Goal: Information Seeking & Learning: Find specific fact

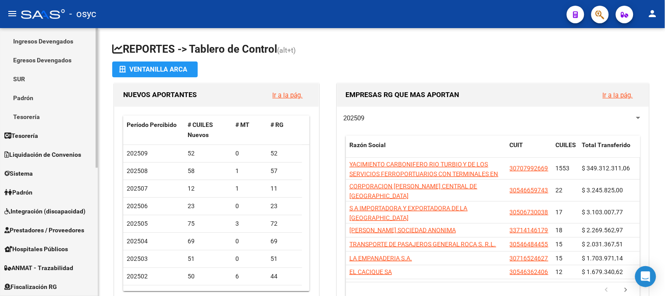
scroll to position [97, 0]
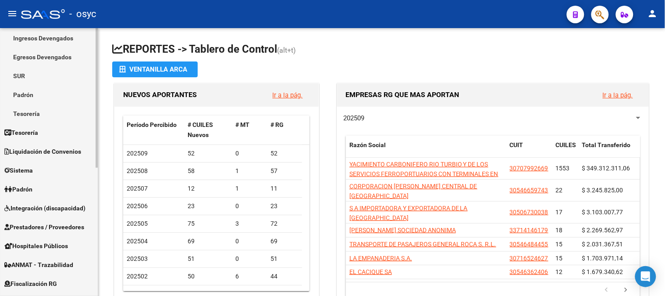
click at [56, 150] on span "Liquidación de Convenios" at bounding box center [42, 151] width 77 height 10
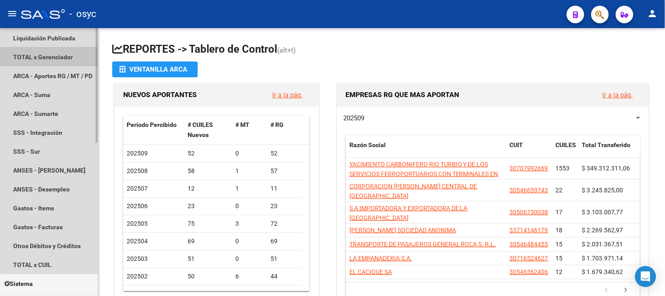
click at [53, 58] on link "TOTAL x Gerenciador" at bounding box center [49, 56] width 98 height 19
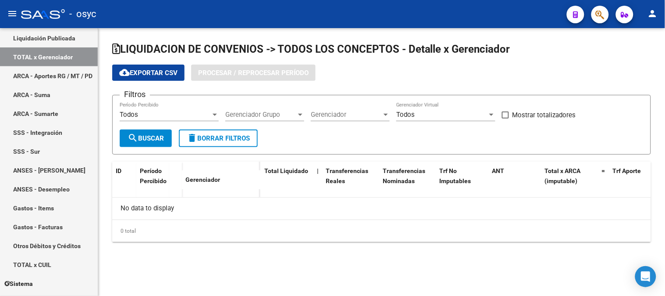
checkbox input "true"
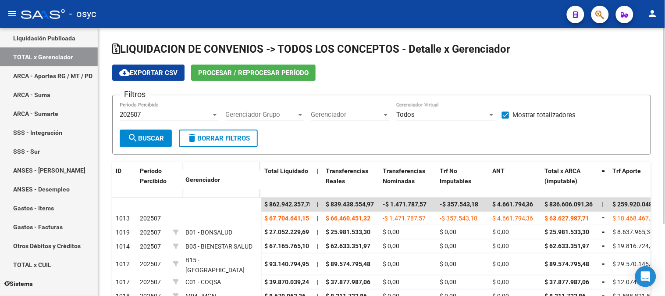
click at [289, 116] on span "Gerenciador Grupo" at bounding box center [260, 114] width 71 height 8
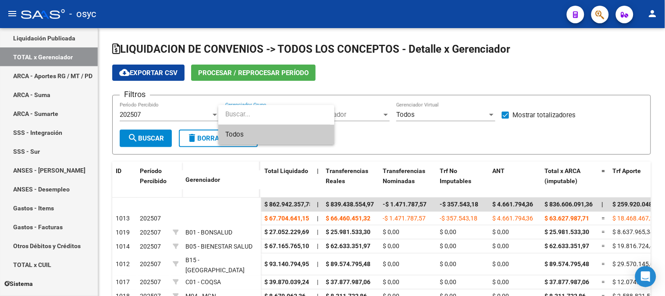
drag, startPoint x: 336, startPoint y: 99, endPoint x: 350, endPoint y: 124, distance: 28.8
click at [337, 99] on div at bounding box center [332, 148] width 665 height 296
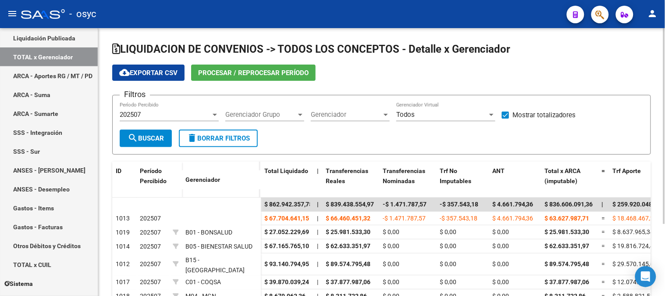
click at [350, 124] on div "Gerenciador Gerenciador" at bounding box center [350, 115] width 79 height 27
click at [351, 117] on span "Gerenciador" at bounding box center [346, 114] width 71 height 8
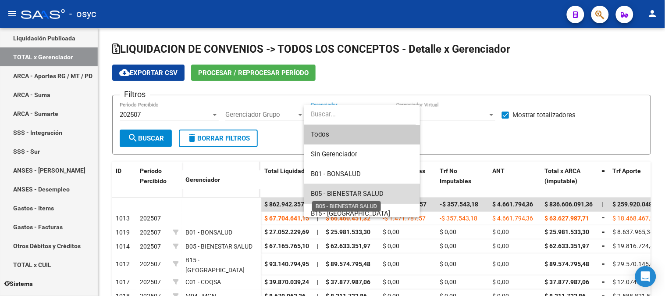
click at [371, 191] on span "B05 - BIENESTAR SALUD" at bounding box center [347, 193] width 73 height 8
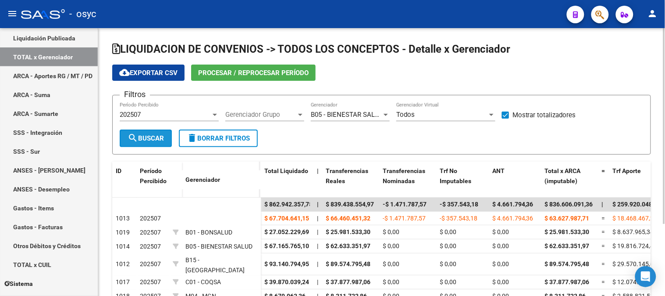
click at [146, 135] on span "search Buscar" at bounding box center [146, 138] width 36 height 8
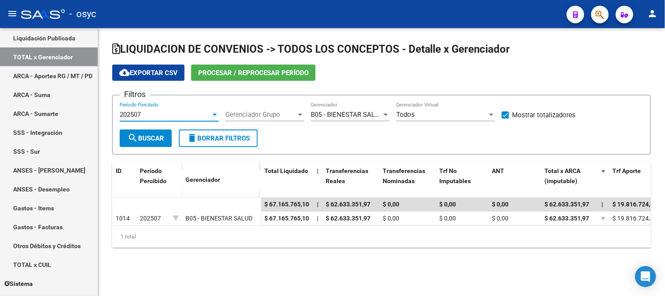
click at [168, 113] on div "202507" at bounding box center [165, 114] width 91 height 8
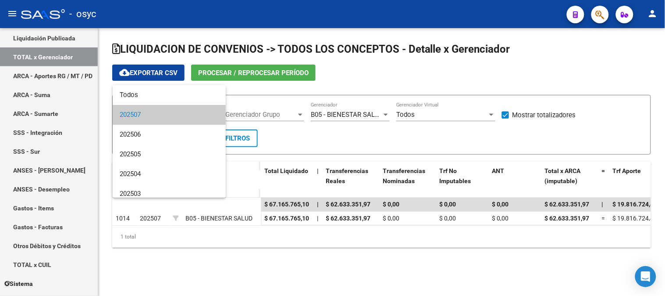
click at [391, 75] on div at bounding box center [332, 148] width 665 height 296
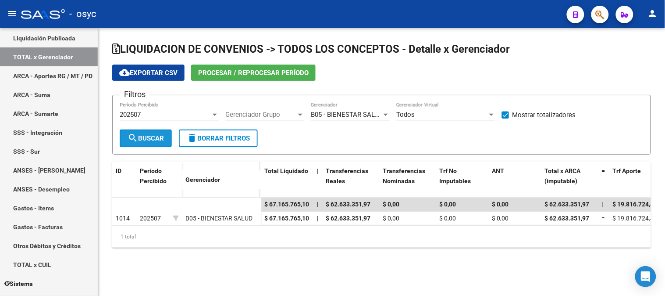
click at [146, 145] on button "search Buscar" at bounding box center [146, 138] width 52 height 18
click at [594, 12] on button "button" at bounding box center [600, 15] width 18 height 18
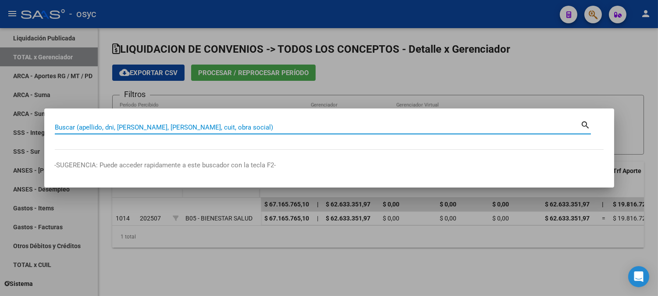
click at [375, 130] on input "Buscar (apellido, dni, cuil, nro traspaso, cuit, obra social)" at bounding box center [318, 127] width 526 height 8
type input "37597653"
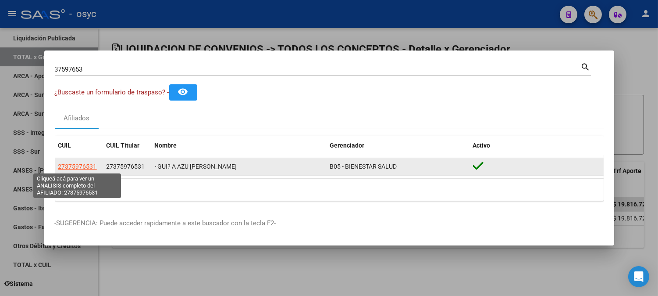
click at [84, 165] on span "27375976531" at bounding box center [77, 166] width 39 height 7
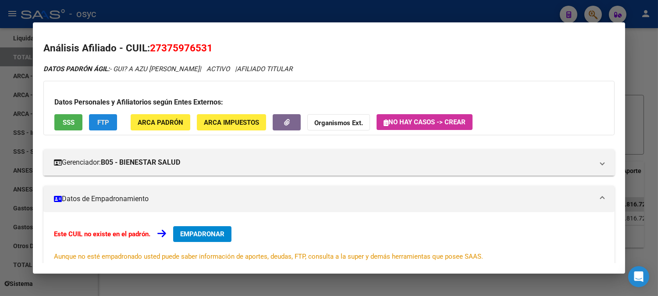
click at [108, 121] on button "FTP" at bounding box center [103, 122] width 28 height 16
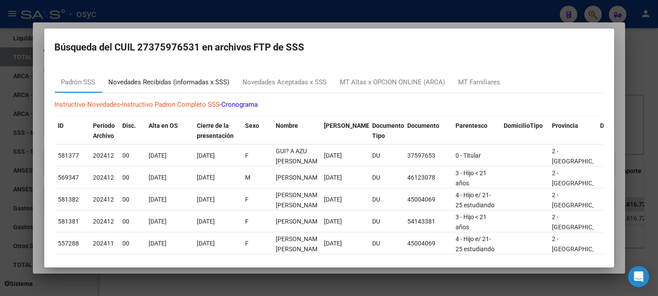
click at [145, 76] on div "Novedades Recibidas (informadas x SSS)" at bounding box center [169, 81] width 134 height 21
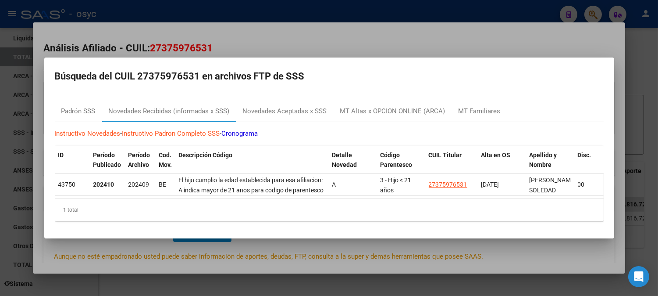
drag, startPoint x: 136, startPoint y: 72, endPoint x: 199, endPoint y: 75, distance: 62.3
click at [199, 75] on h2 "Búsqueda del CUIL 27375976531 en archivos FTP de SSS" at bounding box center [329, 76] width 549 height 17
copy h2 "27375976531"
click at [84, 100] on div "Padrón SSS" at bounding box center [78, 110] width 47 height 21
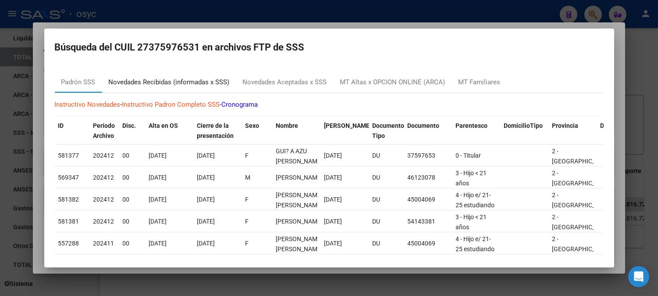
click at [174, 77] on div "Novedades Recibidas (informadas x SSS)" at bounding box center [169, 82] width 121 height 10
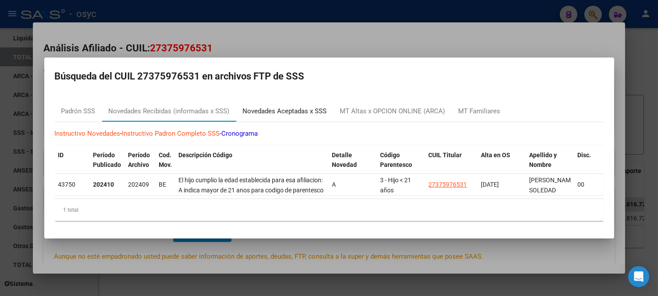
click at [270, 106] on div "Novedades Aceptadas x SSS" at bounding box center [285, 111] width 84 height 10
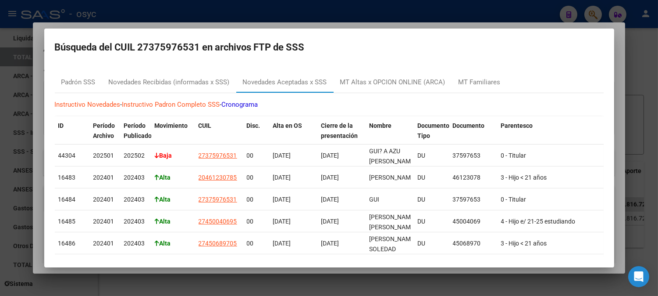
click at [119, 18] on div at bounding box center [329, 148] width 658 height 296
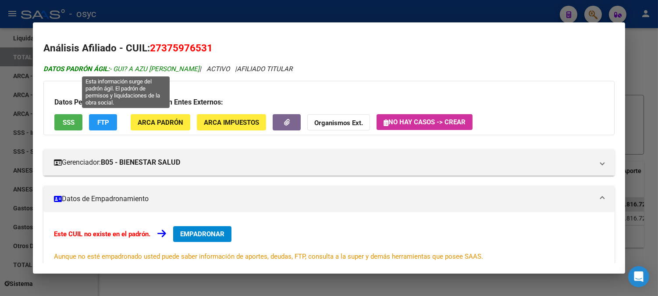
drag, startPoint x: 110, startPoint y: 67, endPoint x: 119, endPoint y: 67, distance: 8.8
click at [119, 67] on span "DATOS PADRÓN ÁGIL: - GUI? A AZU MARINA ALEJANDRA" at bounding box center [121, 69] width 156 height 8
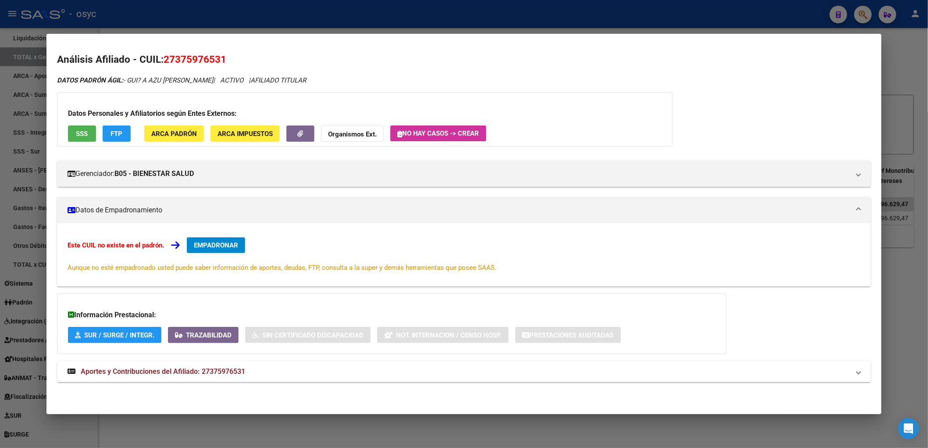
click at [167, 133] on span "ARCA Padrón" at bounding box center [174, 134] width 46 height 8
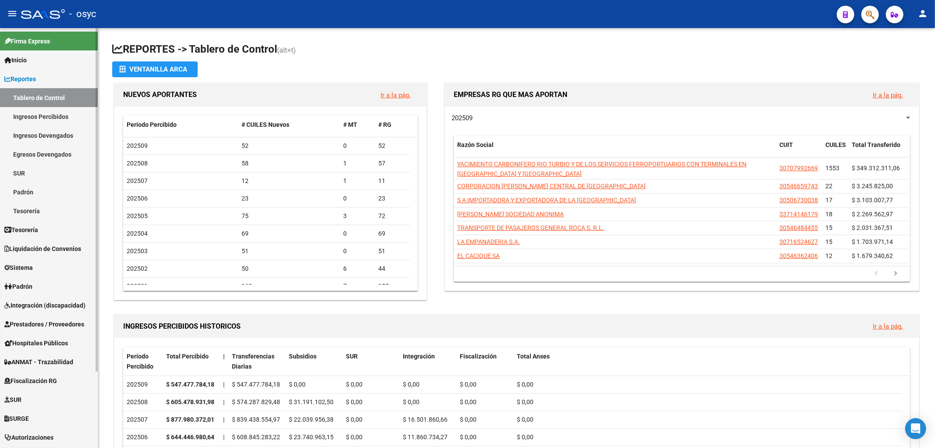
click at [51, 246] on span "Liquidación de Convenios" at bounding box center [42, 249] width 77 height 10
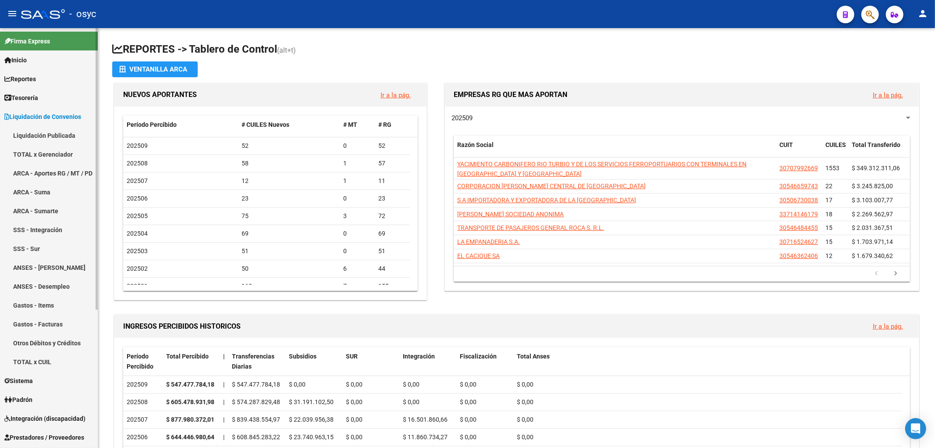
click at [69, 148] on link "TOTAL x Gerenciador" at bounding box center [49, 154] width 98 height 19
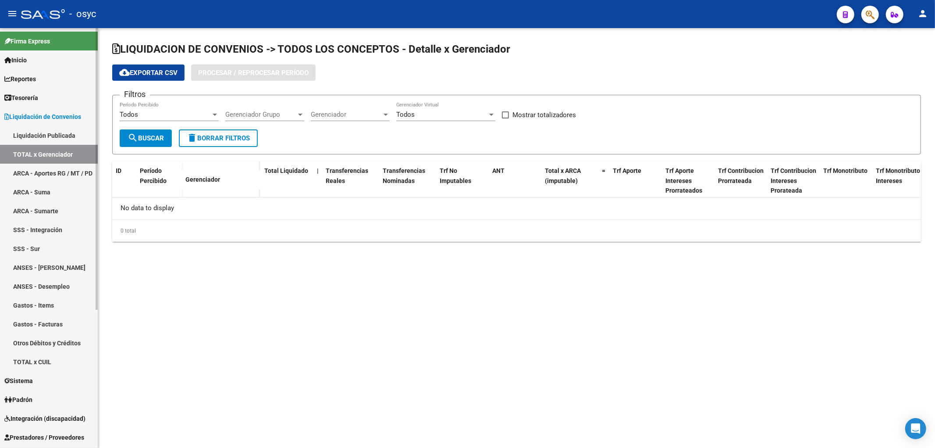
checkbox input "true"
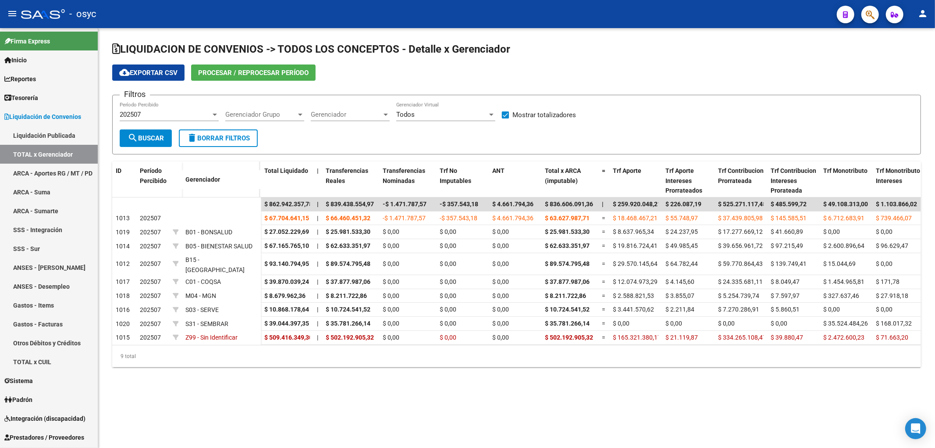
click at [198, 110] on div "202507 Período Percibido" at bounding box center [169, 111] width 99 height 19
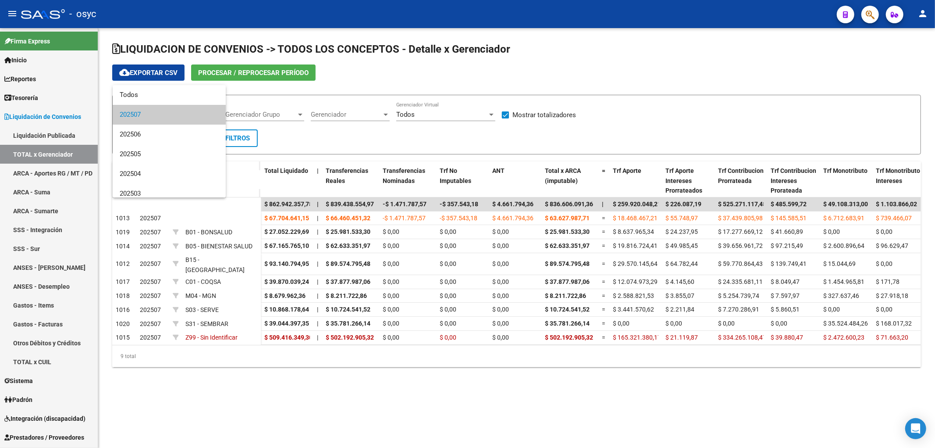
click at [461, 74] on div at bounding box center [467, 224] width 935 height 448
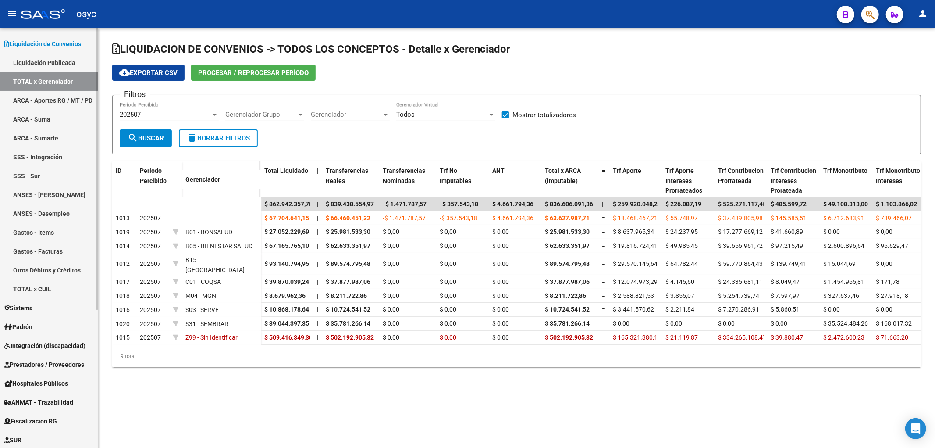
scroll to position [97, 0]
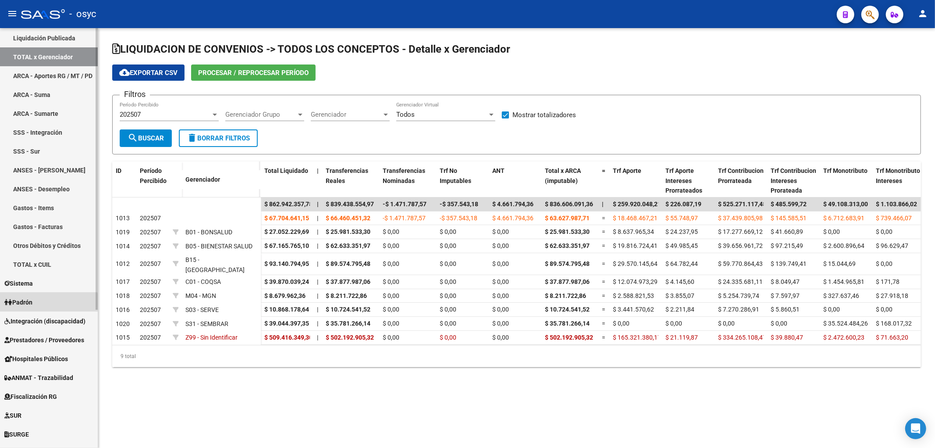
click at [45, 305] on link "Padrón" at bounding box center [49, 301] width 98 height 19
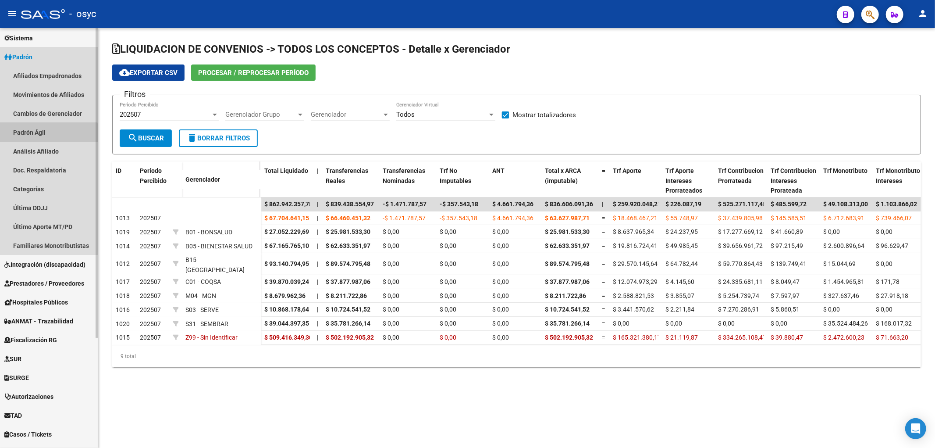
click at [46, 135] on link "Padrón Ágil" at bounding box center [49, 132] width 98 height 19
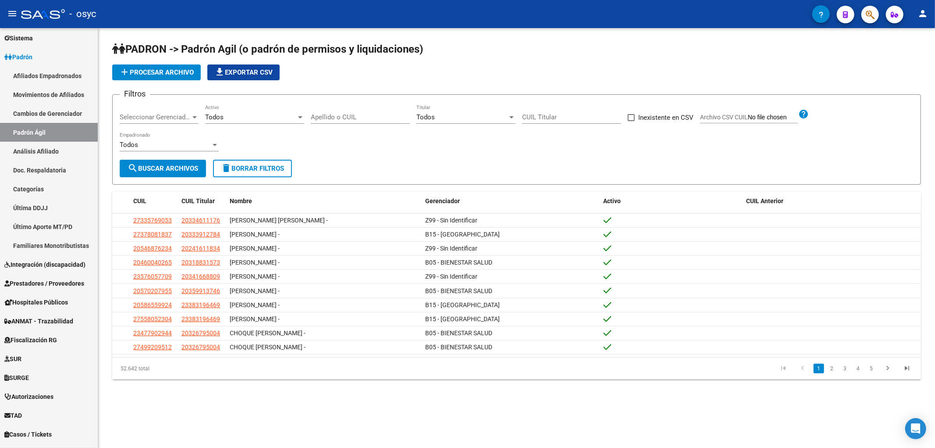
click at [188, 116] on span "Seleccionar Gerenciador" at bounding box center [155, 117] width 71 height 8
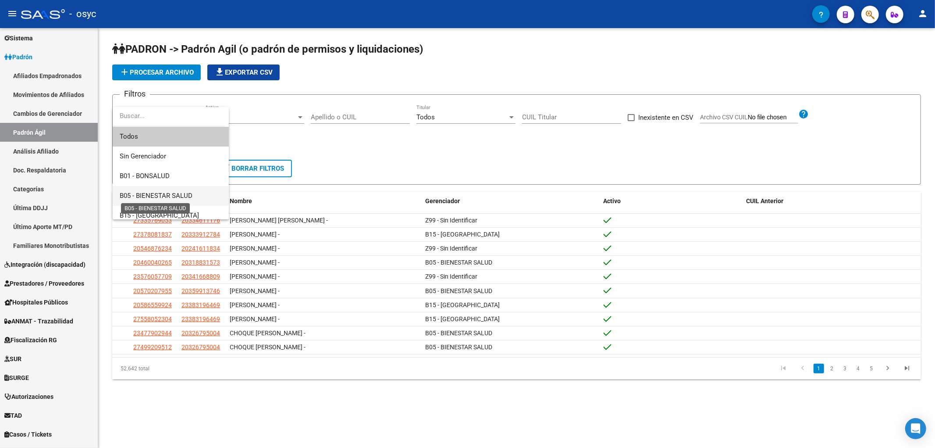
click at [170, 193] on span "B05 - BIENESTAR SALUD" at bounding box center [156, 196] width 73 height 8
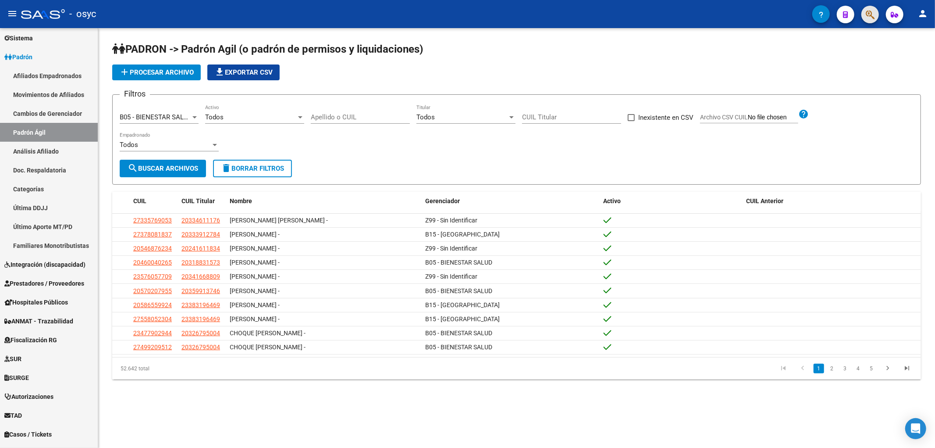
click at [875, 11] on button "button" at bounding box center [871, 15] width 18 height 18
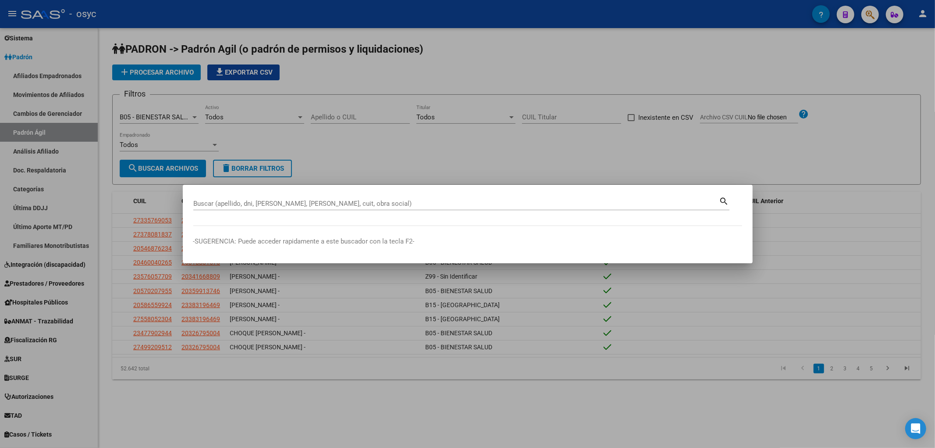
click at [877, 17] on div at bounding box center [467, 224] width 935 height 448
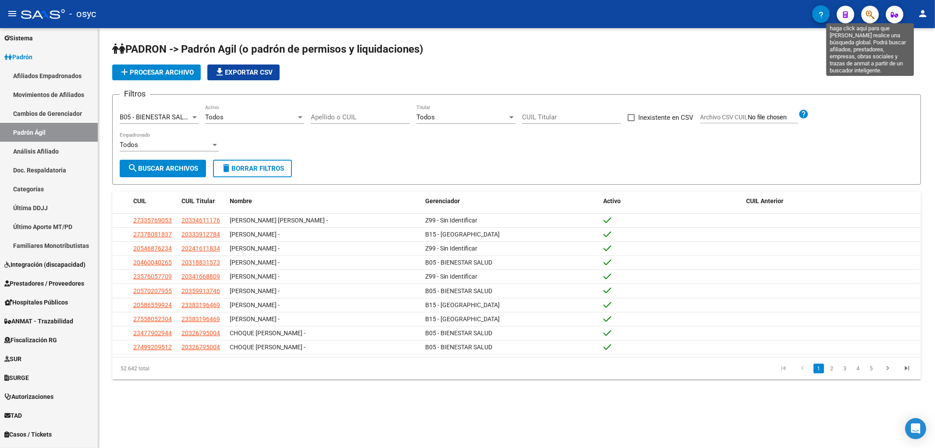
click at [873, 16] on icon "button" at bounding box center [870, 15] width 9 height 10
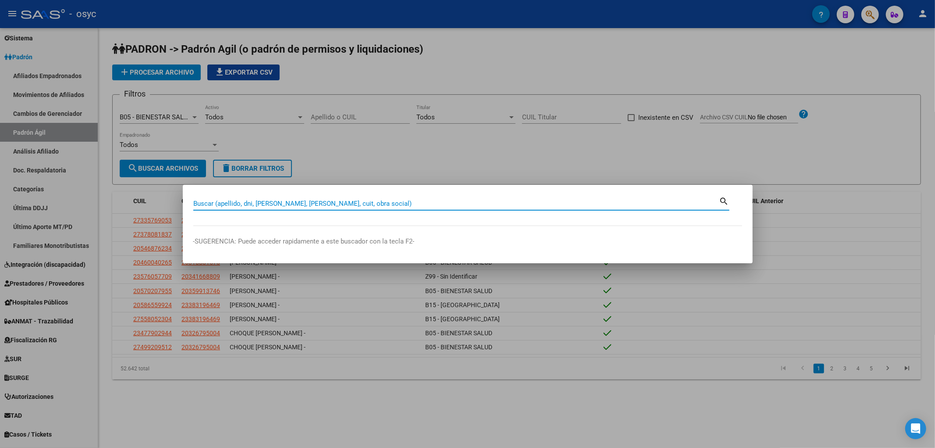
click at [346, 203] on input "Buscar (apellido, dni, cuil, nro traspaso, cuit, obra social)" at bounding box center [456, 204] width 526 height 8
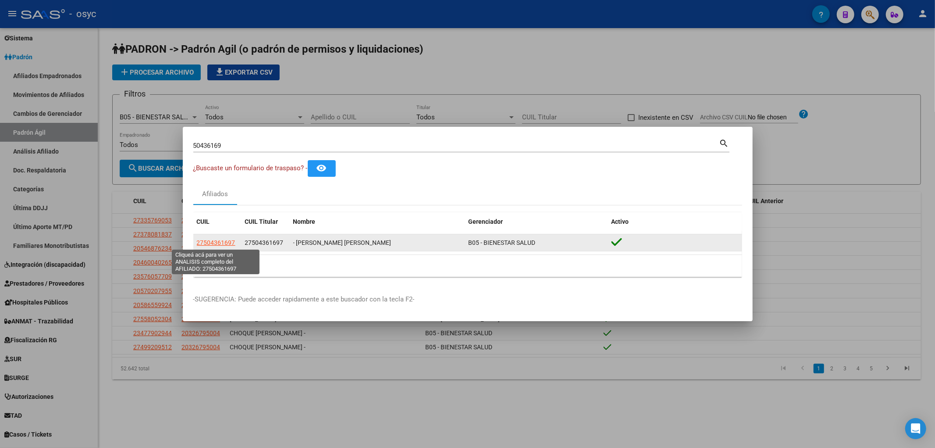
click at [228, 242] on span "27504361697" at bounding box center [216, 242] width 39 height 7
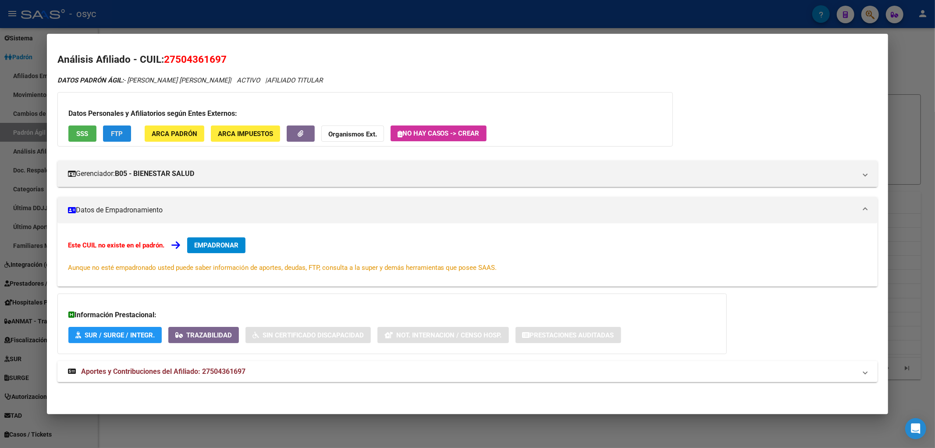
click at [111, 132] on span "FTP" at bounding box center [117, 134] width 12 height 8
drag, startPoint x: 166, startPoint y: 62, endPoint x: 233, endPoint y: 63, distance: 67.5
click at [233, 63] on h2 "Análisis Afiliado - CUIL: 27504361697" at bounding box center [467, 59] width 821 height 15
copy span "27504361697"
click at [226, 77] on icon "DATOS PADRÓN ÁGIL: - PEREZ, NAHIR CAMILA | ACTIVO | AFILIADO TITULAR" at bounding box center [189, 80] width 265 height 8
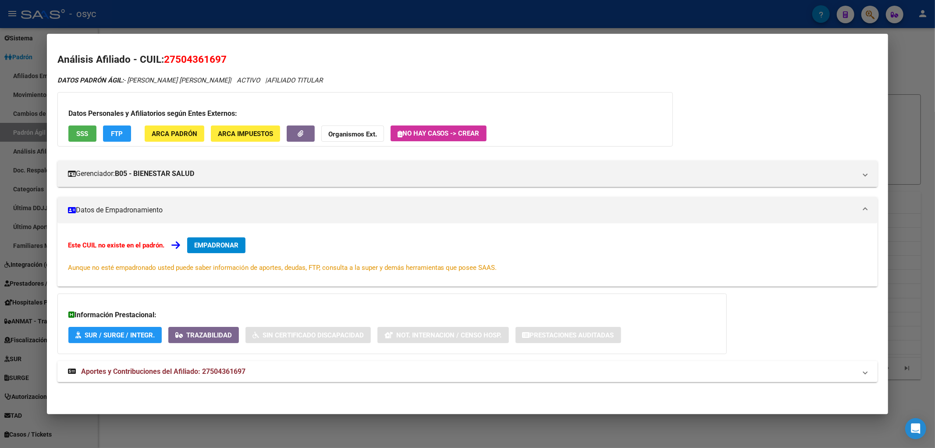
click at [271, 20] on div at bounding box center [467, 224] width 935 height 448
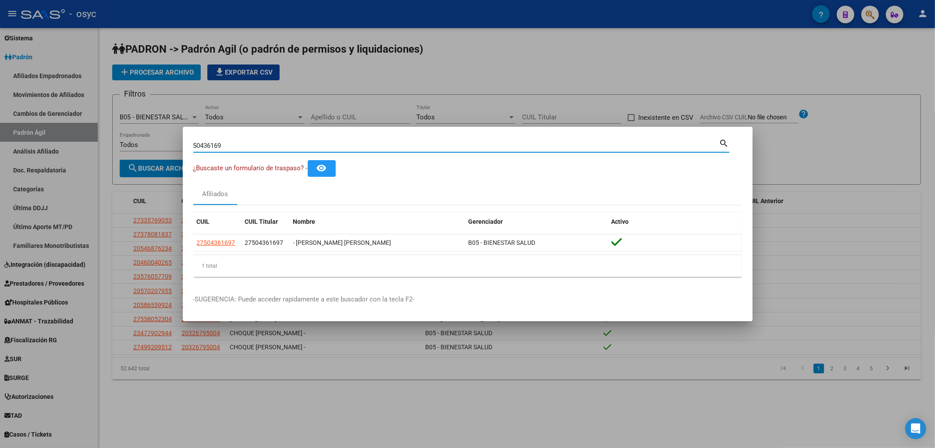
drag, startPoint x: 330, startPoint y: 145, endPoint x: 0, endPoint y: 123, distance: 330.5
click at [0, 123] on div "50436169 Buscar (apellido, dni, cuil, nro traspaso, cuit, obra social) search ¿…" at bounding box center [467, 224] width 935 height 448
paste input "30-71207917-3"
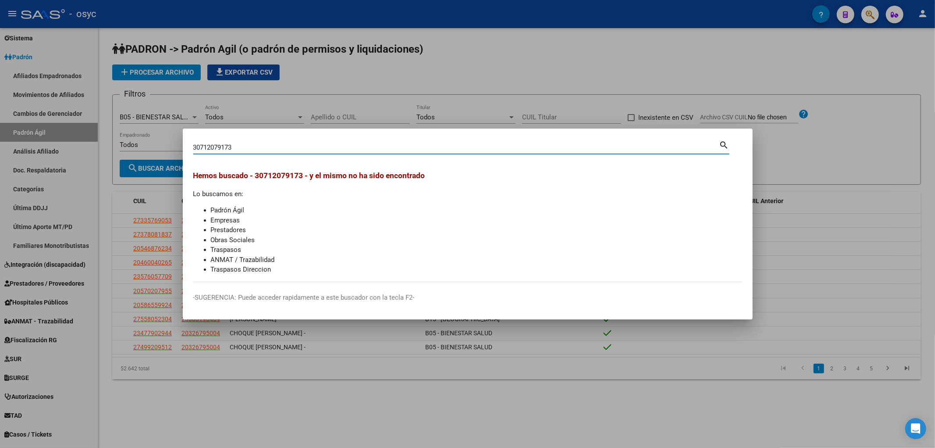
drag, startPoint x: 267, startPoint y: 148, endPoint x: 97, endPoint y: 130, distance: 171.6
click at [99, 130] on div "30712079173 Buscar (apellido, dni, cuil, nro traspaso, cuit, obra social) searc…" at bounding box center [467, 224] width 935 height 448
paste input "54665974"
type input "30546659743"
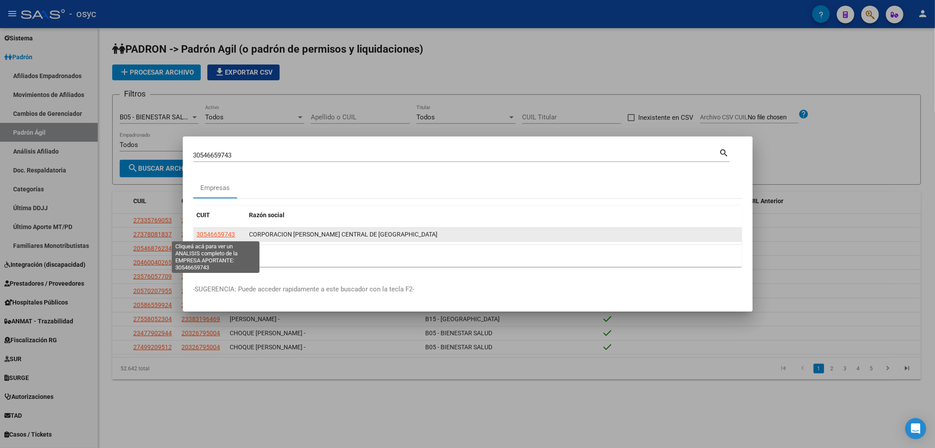
click at [208, 234] on span "30546659743" at bounding box center [216, 234] width 39 height 7
type textarea "30546659743"
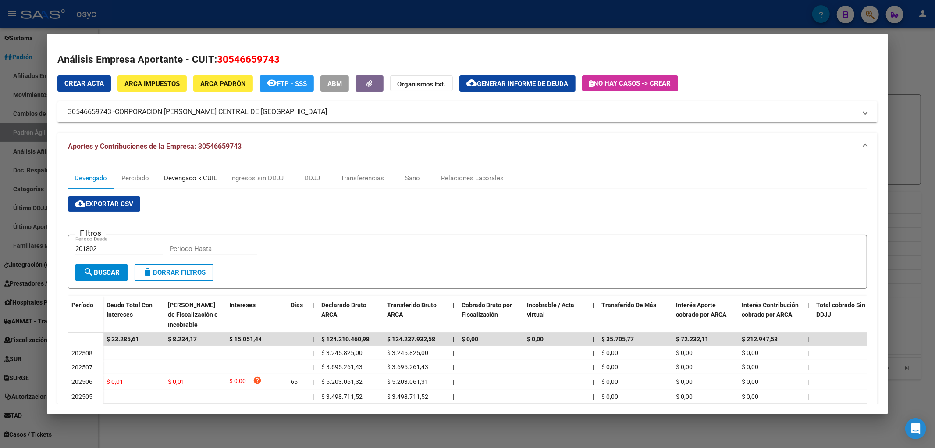
click at [189, 180] on div "Devengado x CUIL" at bounding box center [190, 178] width 53 height 10
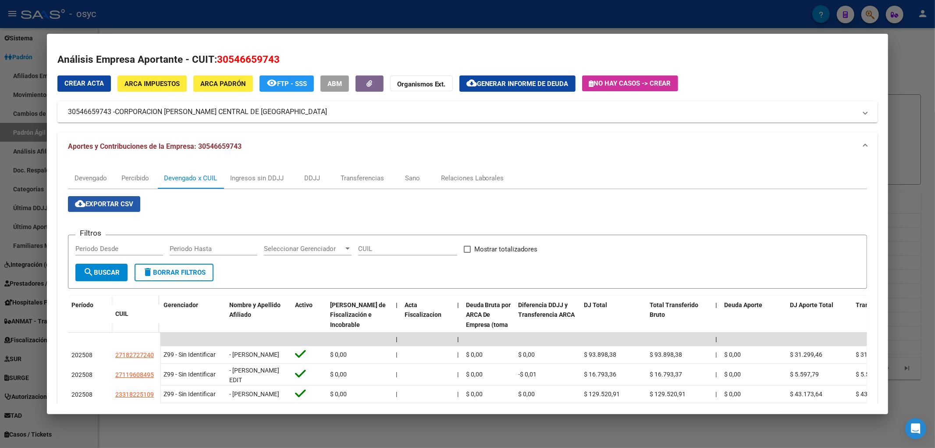
click at [78, 204] on mat-icon "cloud_download" at bounding box center [80, 203] width 11 height 11
click at [221, 50] on mat-dialog-content "Análisis Empresa Aportante - CUIT: 30546659743 Crear Acta ARCA Impuestos ARCA P…" at bounding box center [468, 224] width 842 height 360
click at [105, 196] on button "cloud_download Exportar CSV" at bounding box center [104, 204] width 72 height 16
click at [100, 176] on div "Devengado" at bounding box center [91, 178] width 32 height 10
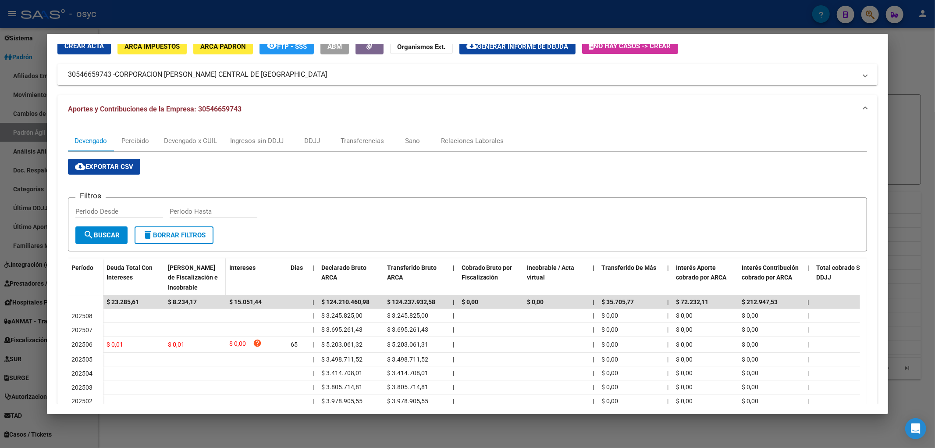
scroll to position [97, 0]
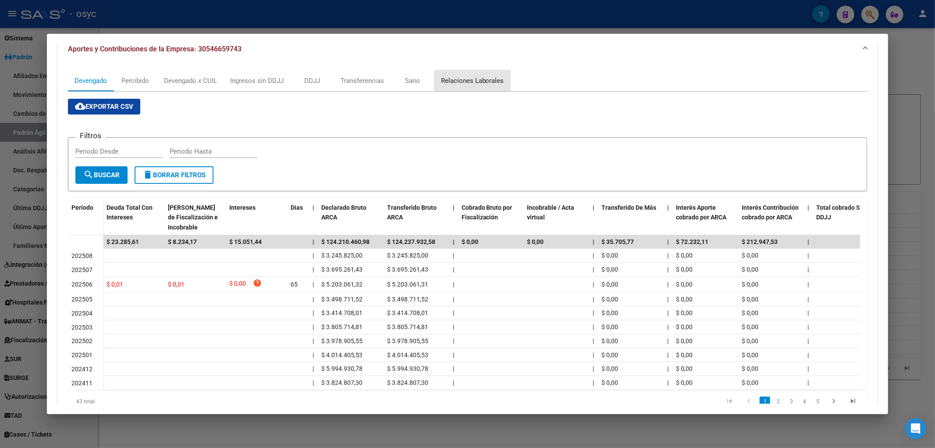
click at [486, 89] on div "Relaciones Laborales" at bounding box center [473, 80] width 76 height 21
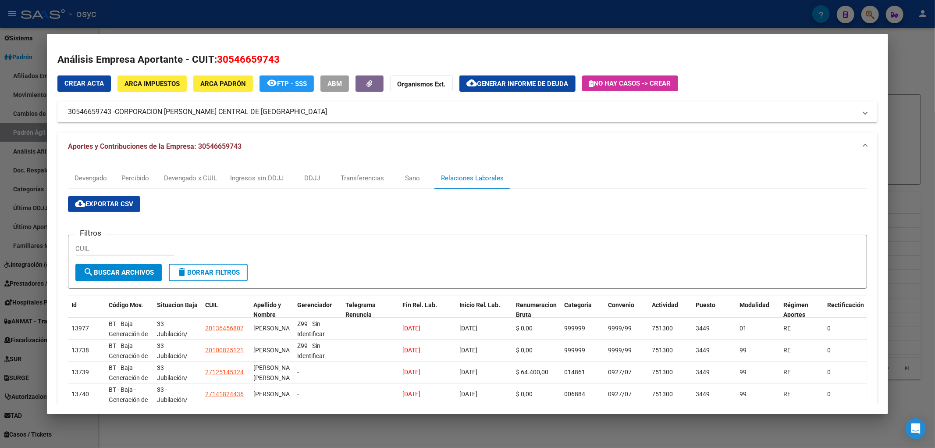
click at [461, 19] on div at bounding box center [467, 224] width 935 height 448
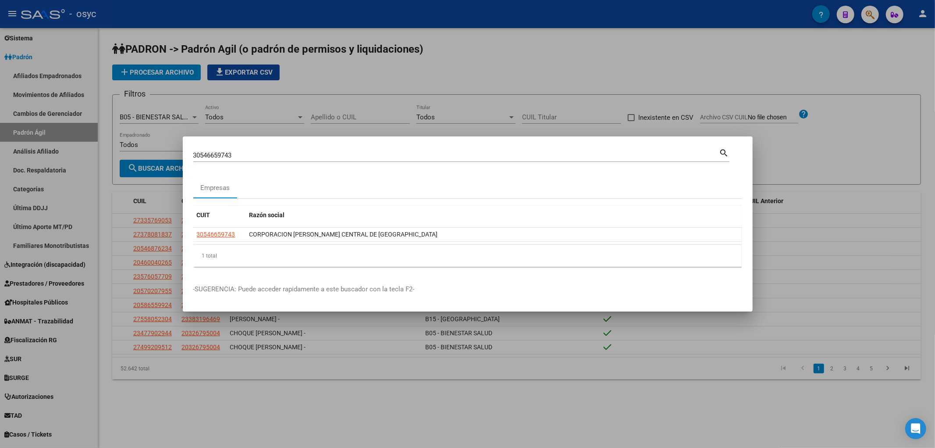
click at [470, 63] on div at bounding box center [467, 224] width 935 height 448
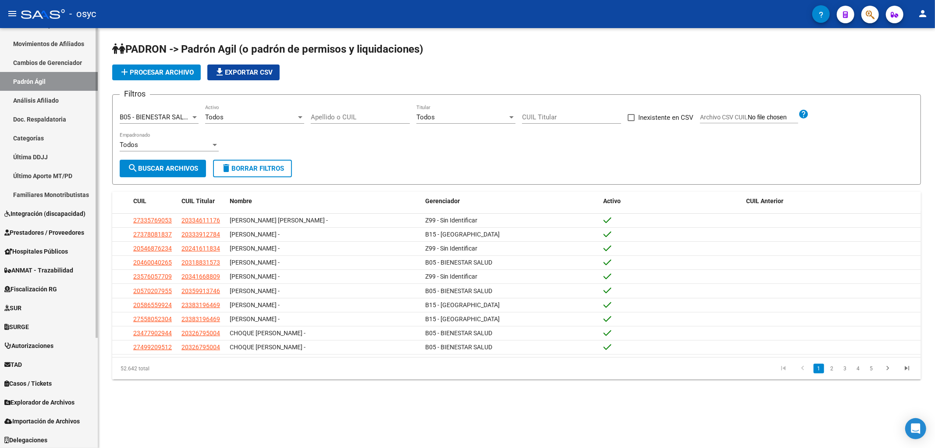
scroll to position [149, 0]
drag, startPoint x: 882, startPoint y: 11, endPoint x: 871, endPoint y: 11, distance: 11.0
click at [873, 11] on mat-toolbar "menu - osyc person" at bounding box center [467, 14] width 935 height 28
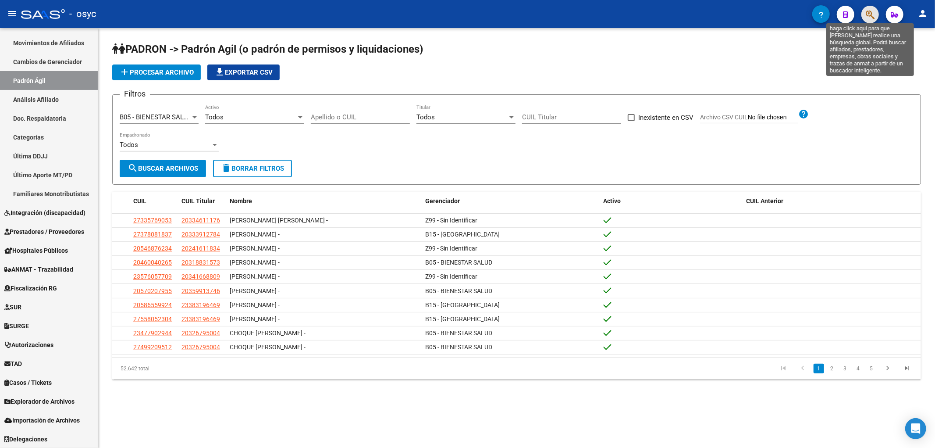
click at [871, 11] on icon "button" at bounding box center [870, 15] width 9 height 10
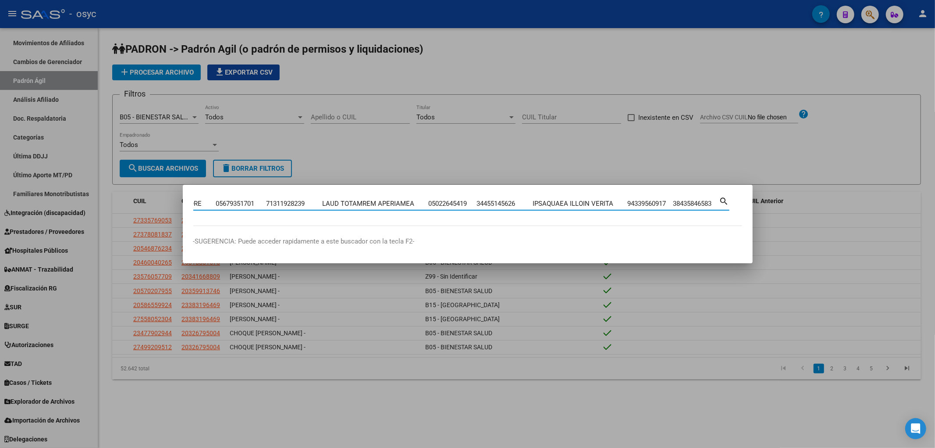
scroll to position [0, 478612]
type input "CUIT CUIL Afiliado Nombre Afiliado Apellido 30546659743 20180588958 ABINET ANDR…"
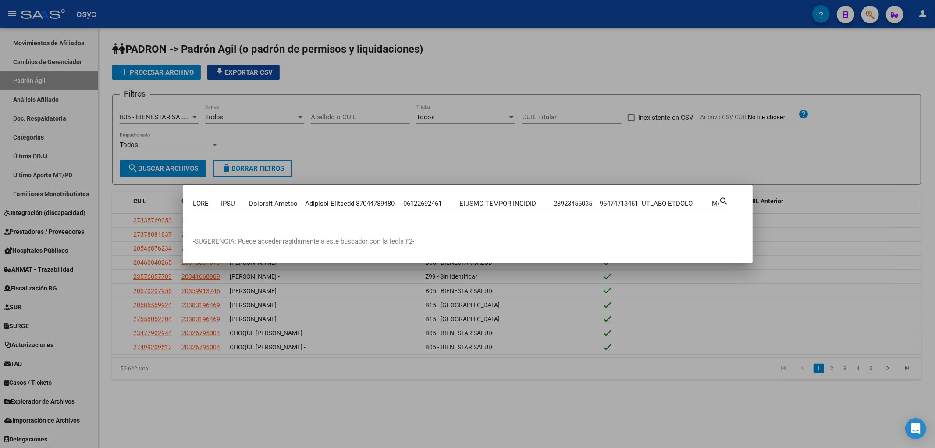
drag, startPoint x: 316, startPoint y: 149, endPoint x: 343, endPoint y: 142, distance: 28.5
click at [319, 148] on div at bounding box center [467, 224] width 935 height 448
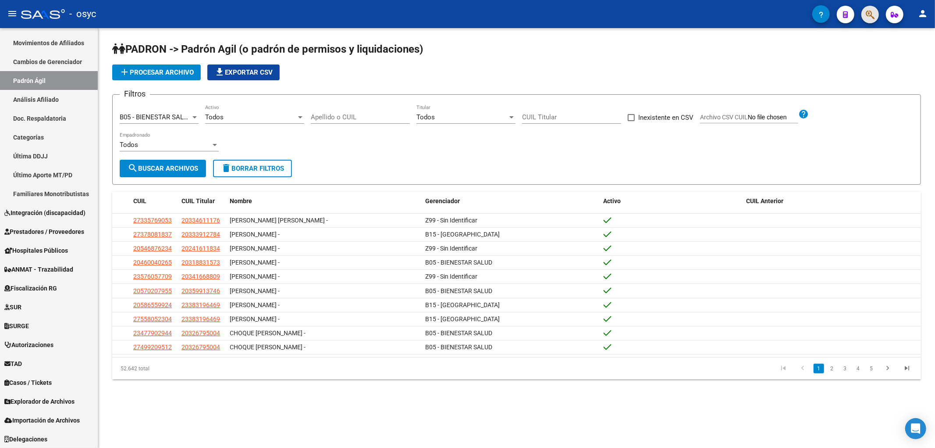
click at [873, 6] on span "button" at bounding box center [870, 15] width 9 height 18
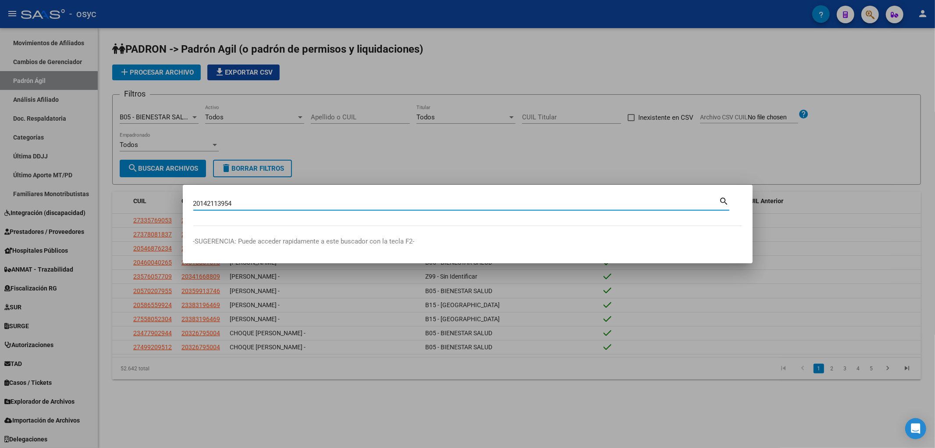
type input "20142113954"
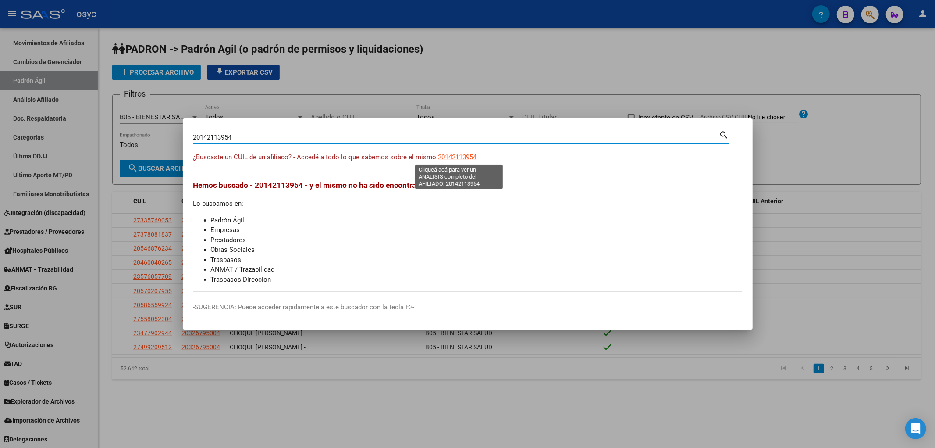
click at [467, 155] on span "20142113954" at bounding box center [457, 157] width 39 height 8
type textarea "20142113954"
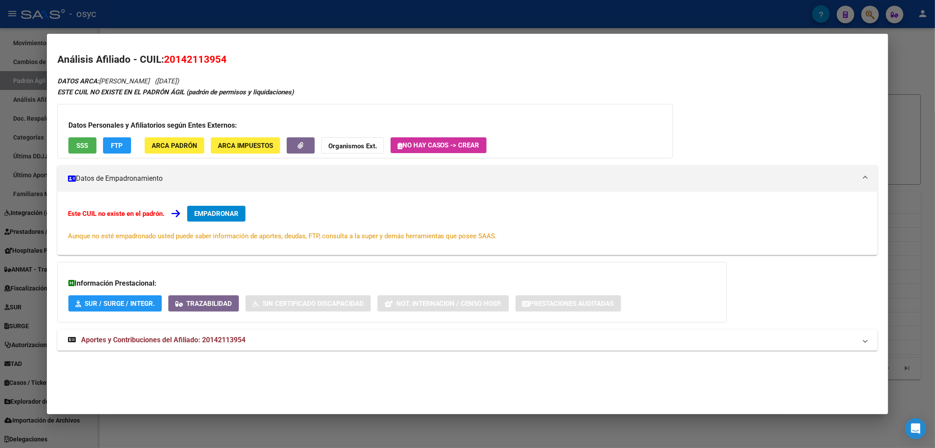
drag, startPoint x: 837, startPoint y: 5, endPoint x: 829, endPoint y: 4, distance: 7.7
click at [835, 4] on div at bounding box center [467, 224] width 935 height 448
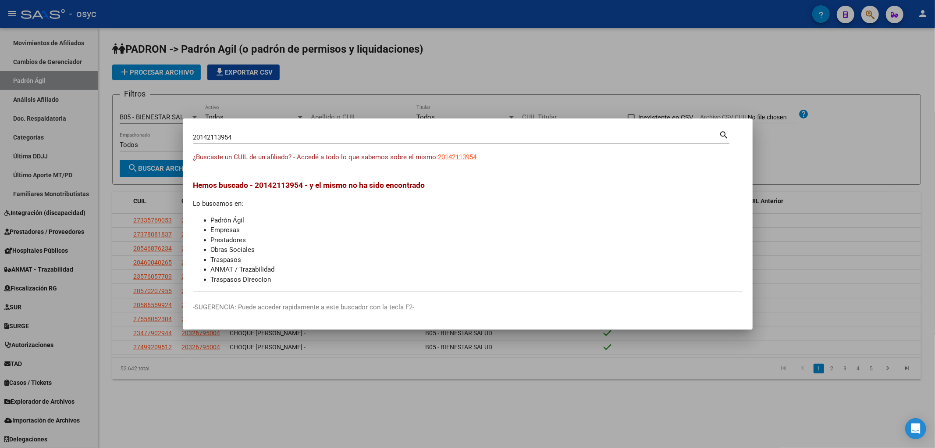
click at [865, 18] on div at bounding box center [467, 224] width 935 height 448
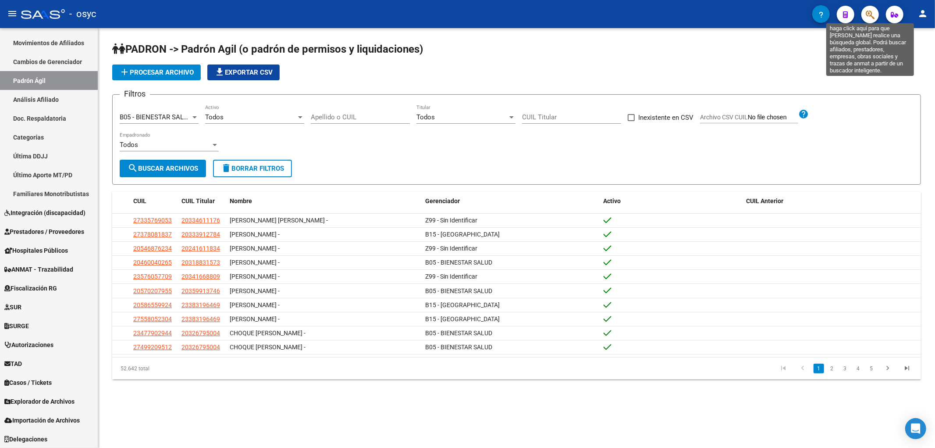
click at [877, 14] on button "button" at bounding box center [871, 15] width 18 height 18
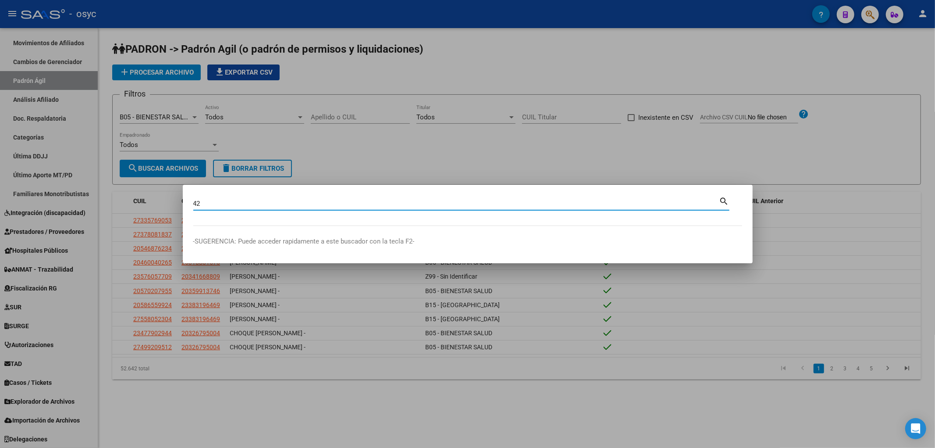
type input "4"
type input "42246611"
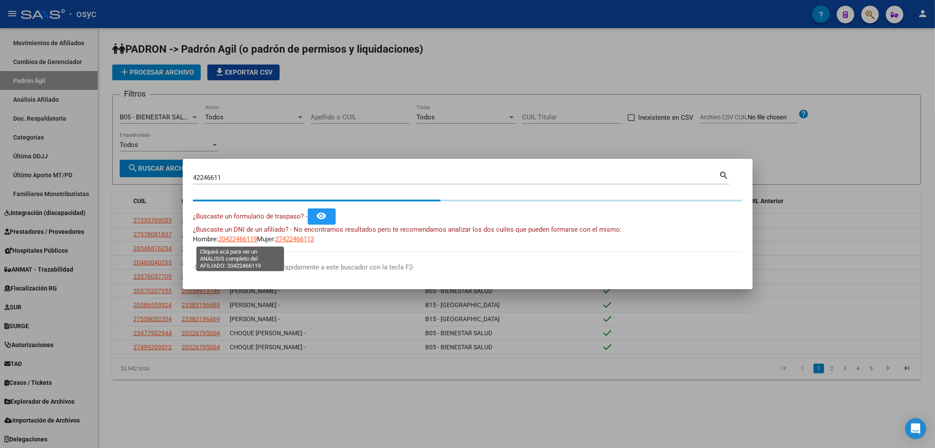
click at [238, 238] on span "20422466119" at bounding box center [238, 239] width 39 height 8
type textarea "20422466119"
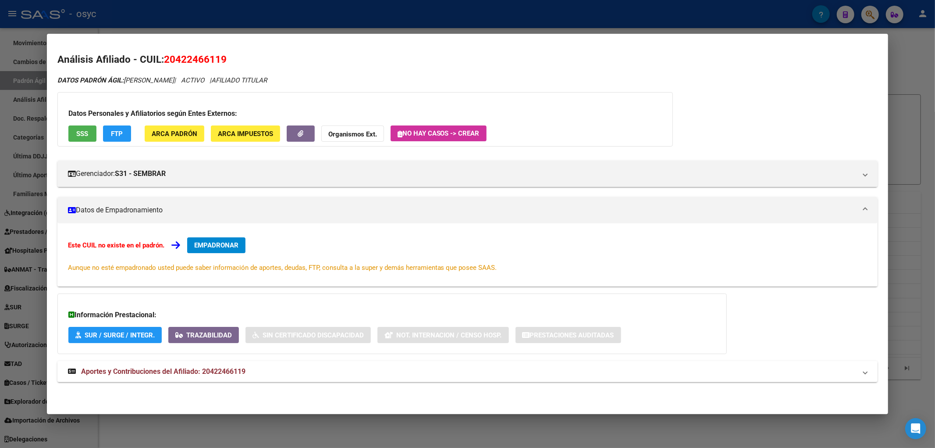
drag, startPoint x: 167, startPoint y: 62, endPoint x: 229, endPoint y: 56, distance: 62.2
click at [229, 56] on h2 "Análisis Afiliado - CUIL: 20422466119" at bounding box center [467, 59] width 821 height 15
copy h2 "20422466119"
drag, startPoint x: 329, startPoint y: 24, endPoint x: 567, endPoint y: 11, distance: 237.5
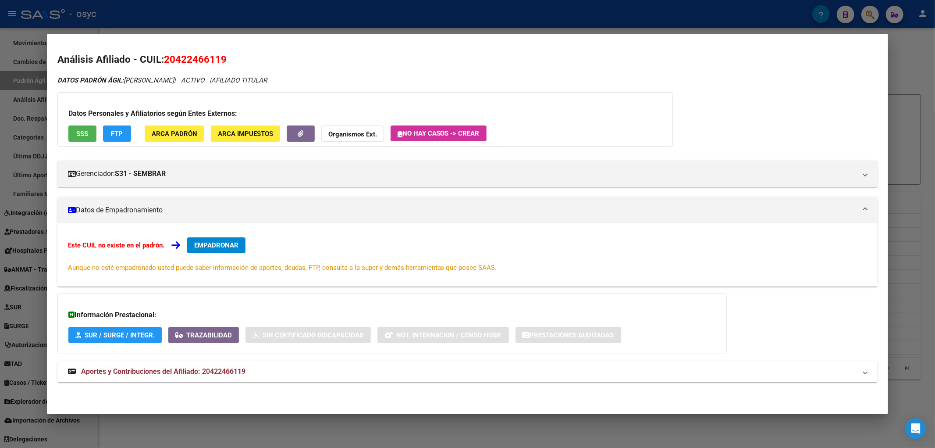
click at [330, 24] on div at bounding box center [467, 224] width 935 height 448
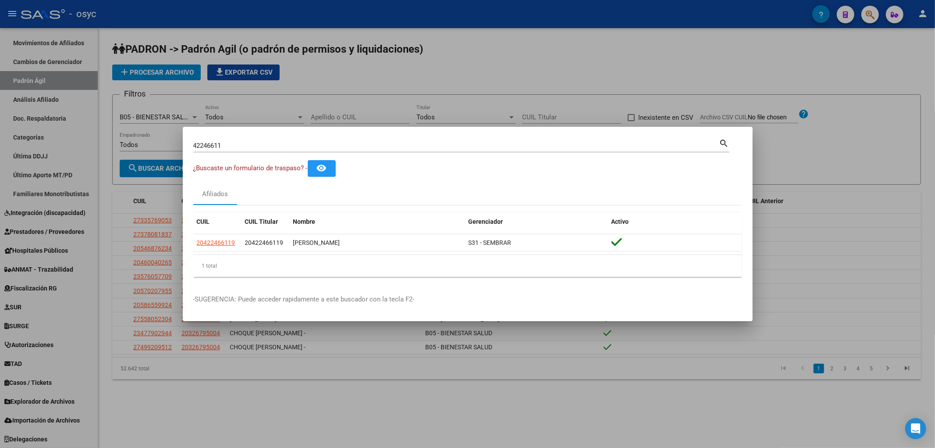
click at [0, 136] on div "42246611 Buscar (apellido, dni, cuil, nro traspaso, cuit, obra social) search ¿…" at bounding box center [467, 224] width 935 height 448
